Goal: Task Accomplishment & Management: Manage account settings

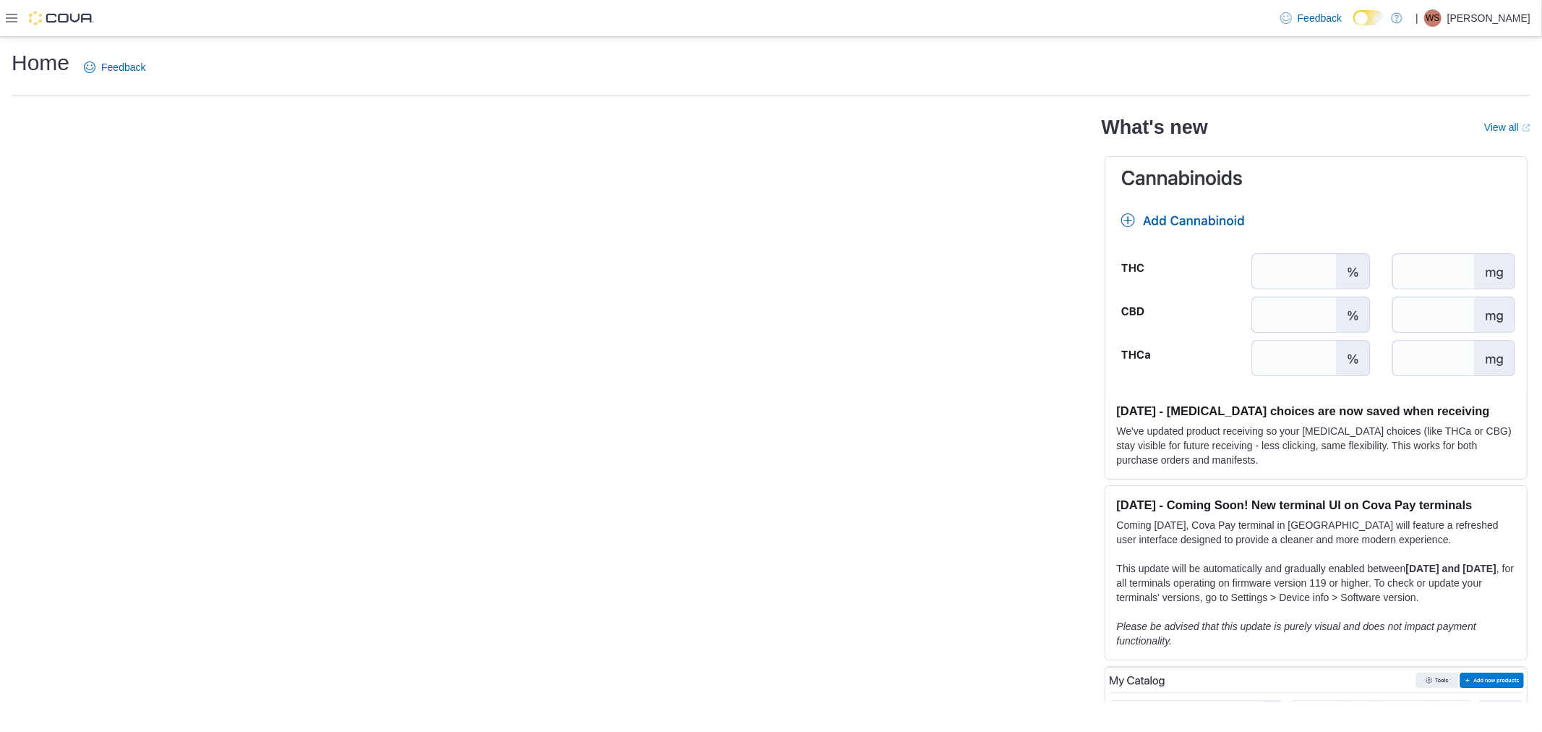
click at [769, 15] on p "William Sedgwick" at bounding box center [1489, 17] width 83 height 17
click at [769, 117] on span "Sign Out" at bounding box center [1437, 114] width 39 height 14
